Goal: Transaction & Acquisition: Purchase product/service

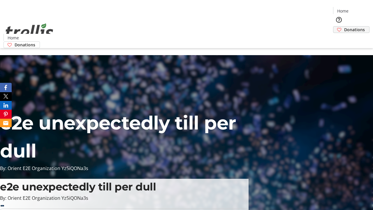
click at [344, 27] on span "Donations" at bounding box center [354, 30] width 21 height 6
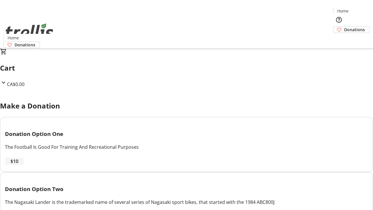
click at [18, 165] on span "$10" at bounding box center [14, 161] width 8 height 7
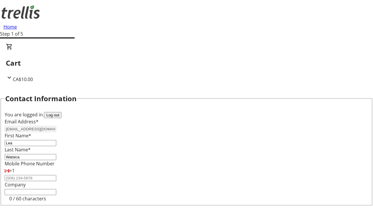
select select "CA"
type input "Kelowna"
select select "BC"
type input "Kelowna"
type input "V1Y 0C2"
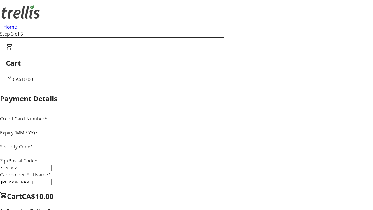
type input "V1Y 0C2"
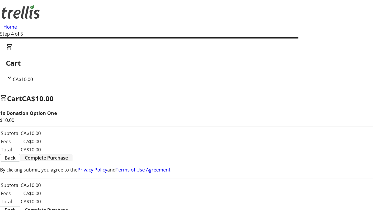
click at [68, 154] on span "Complete Purchase" at bounding box center [46, 157] width 43 height 7
